Goal: Information Seeking & Learning: Find specific page/section

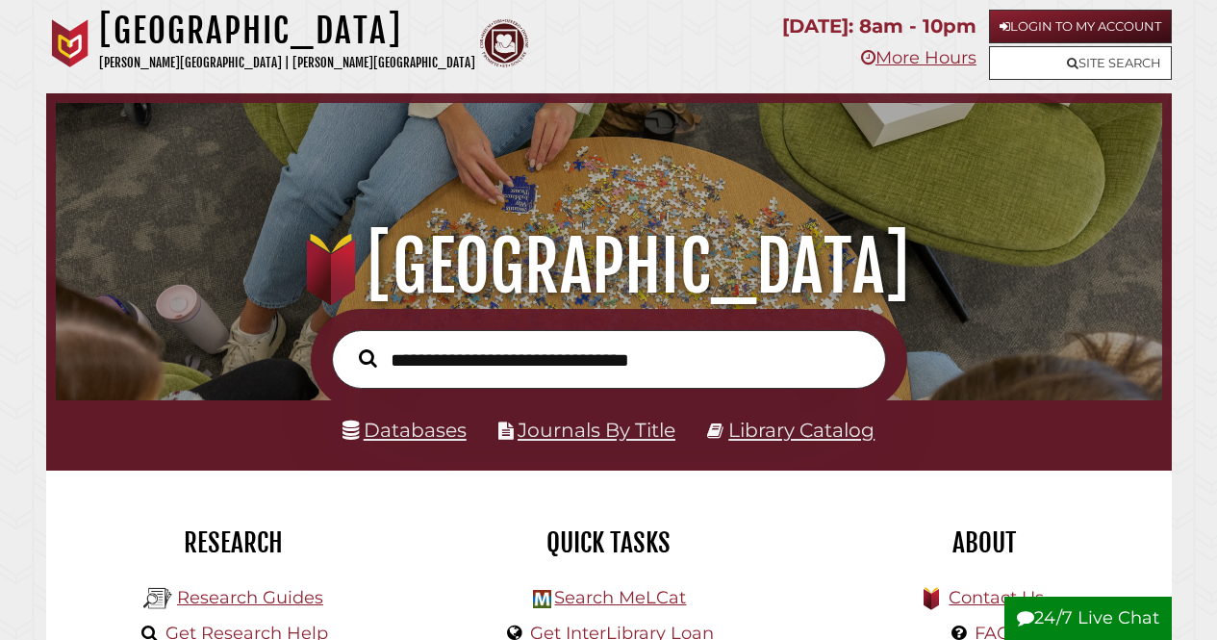
scroll to position [366, 1097]
click at [414, 436] on link "Databases" at bounding box center [405, 430] width 124 height 24
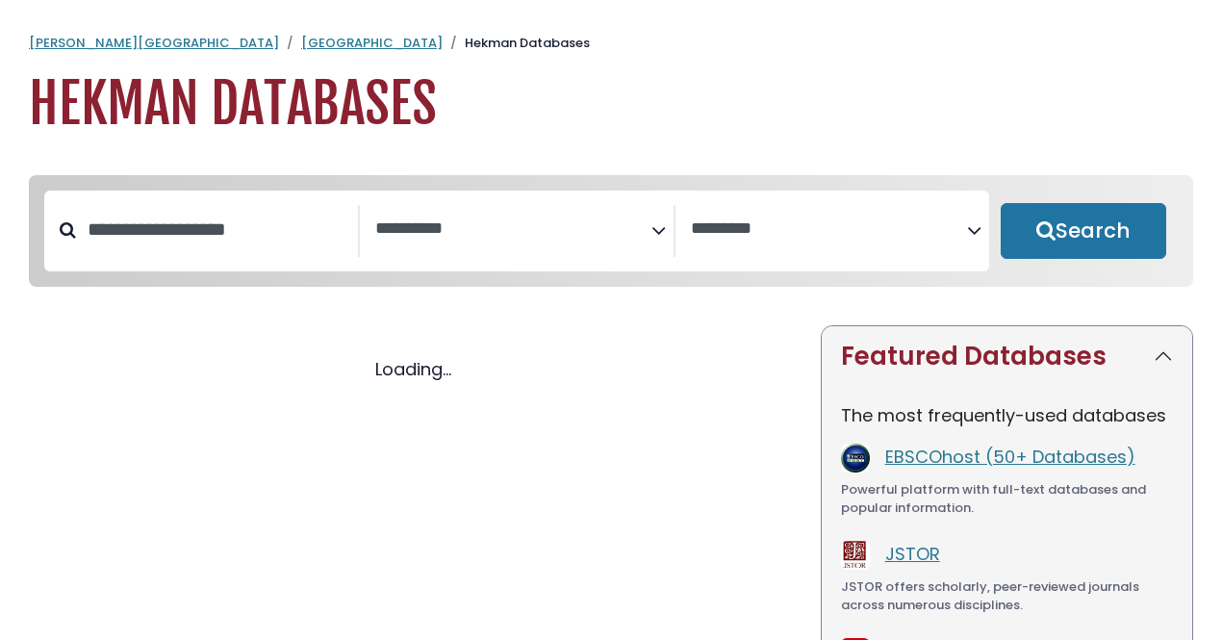
select select "Database Subject Filter"
select select "Database Vendors Filter"
select select "Database Subject Filter"
select select "Database Vendors Filter"
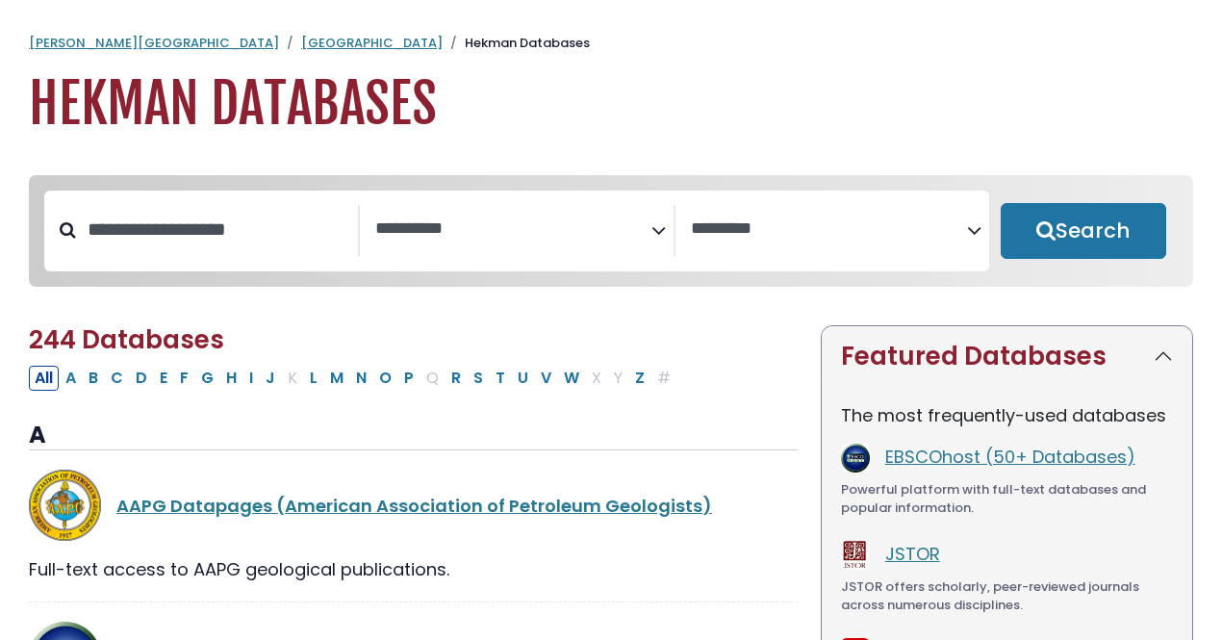
click at [453, 225] on textarea "Search" at bounding box center [513, 229] width 276 height 20
click at [190, 242] on input "Search database by title or keyword" at bounding box center [217, 230] width 282 height 32
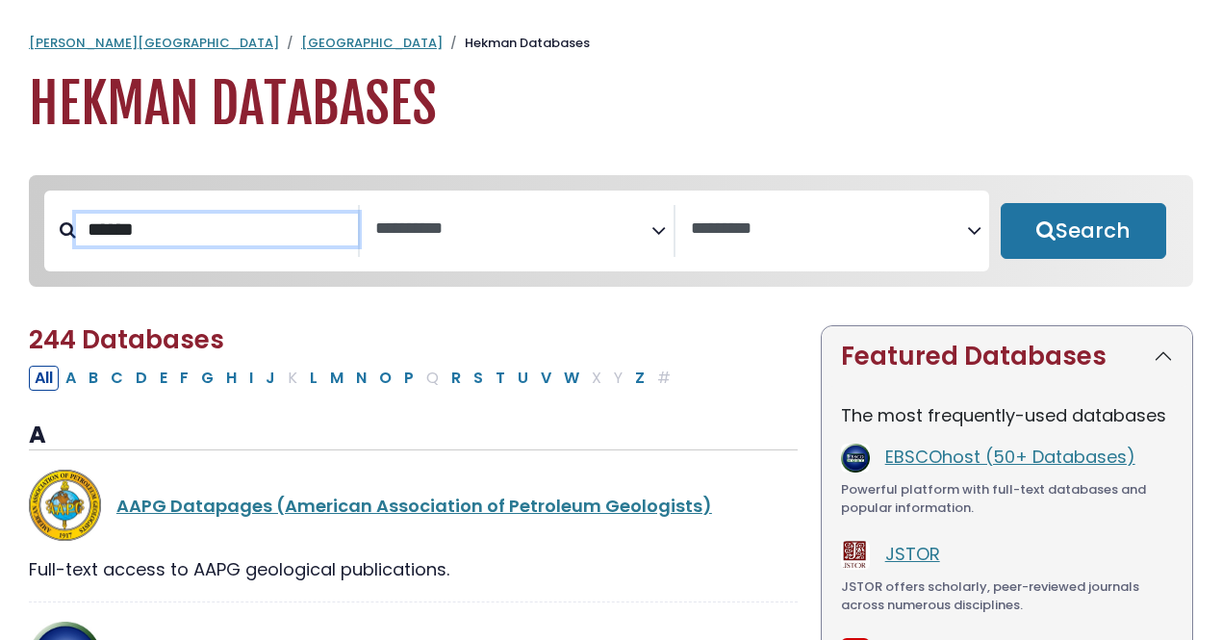
type input "******"
click at [1001, 203] on button "Search" at bounding box center [1083, 231] width 165 height 56
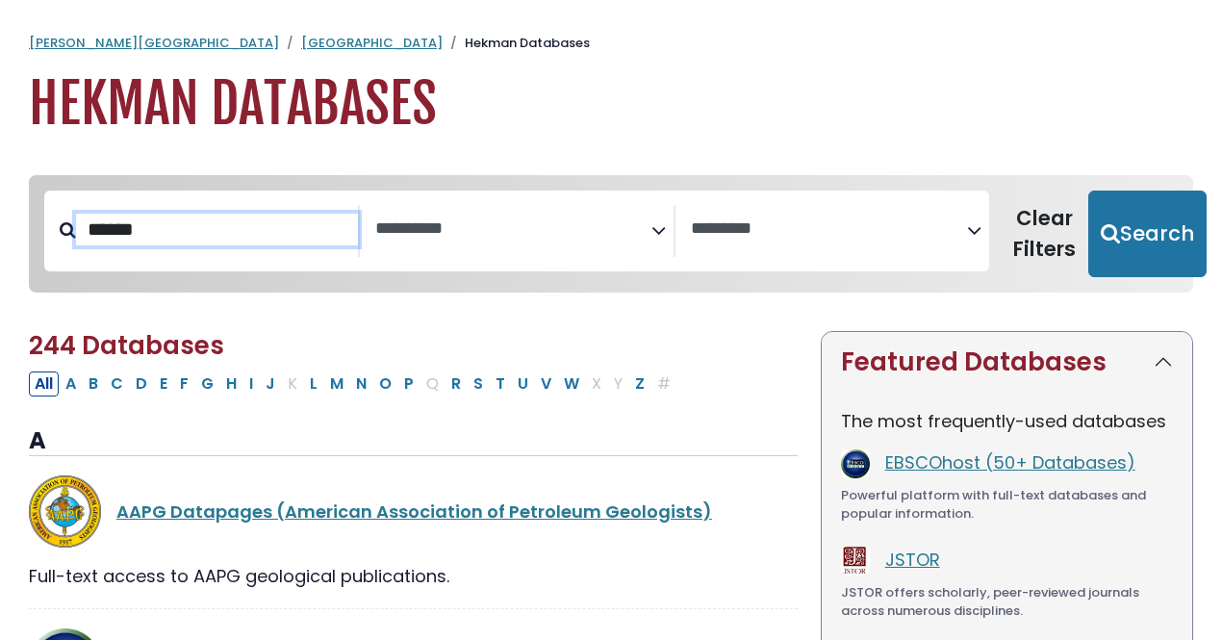
select select "Database Subject Filter"
select select "Database Vendors Filter"
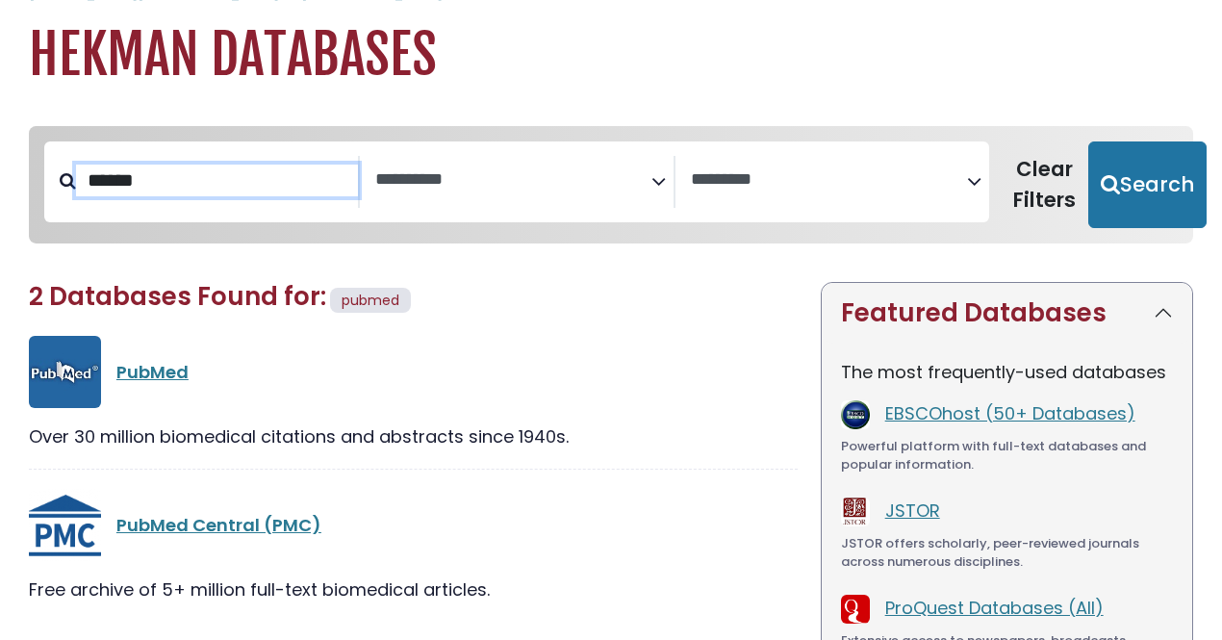
scroll to position [96, 0]
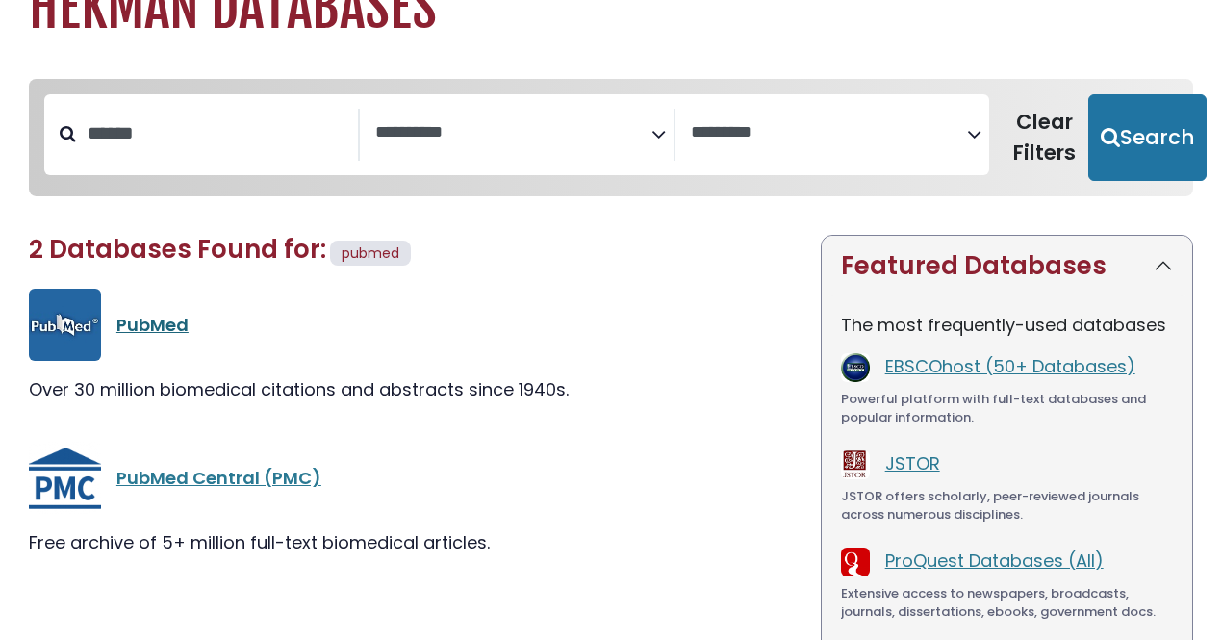
click at [170, 330] on link "PubMed" at bounding box center [152, 325] width 72 height 24
